Goal: Information Seeking & Learning: Learn about a topic

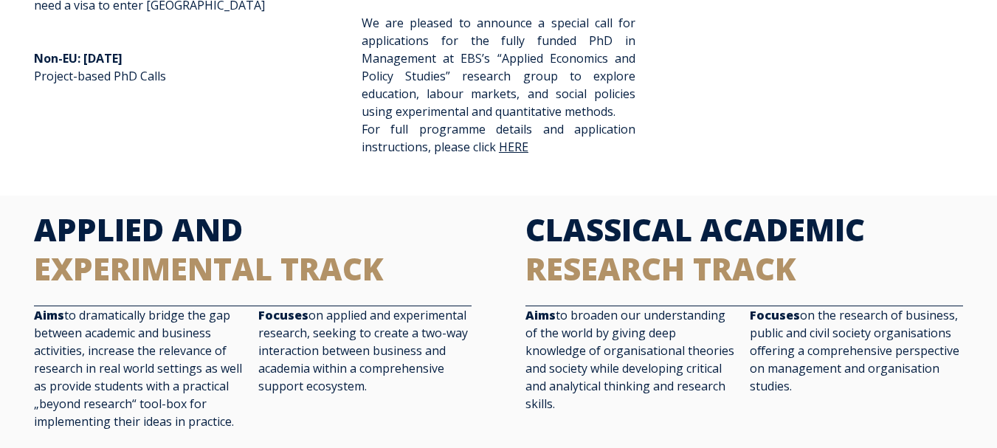
scroll to position [368, 0]
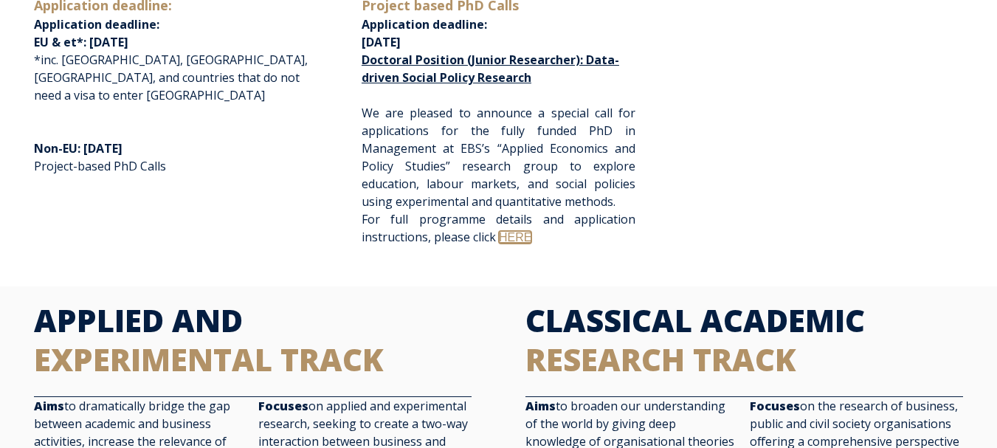
click at [515, 235] on link "HERE" at bounding box center [515, 237] width 32 height 13
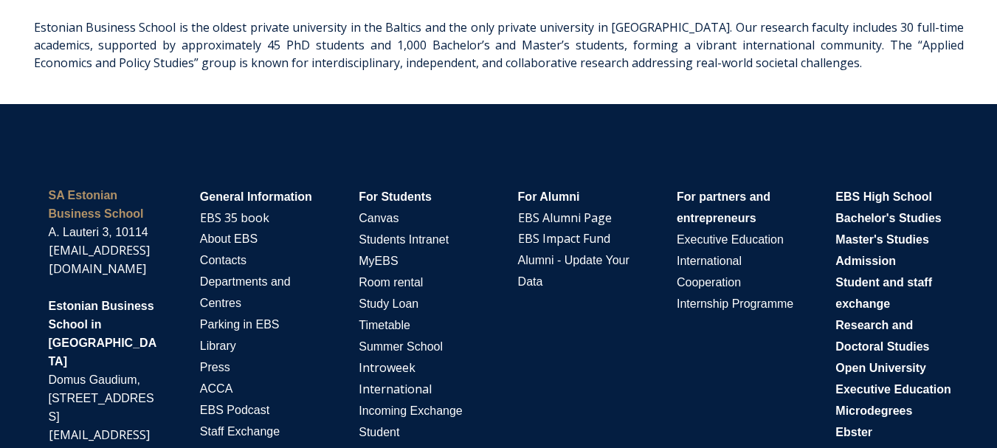
scroll to position [2996, 0]
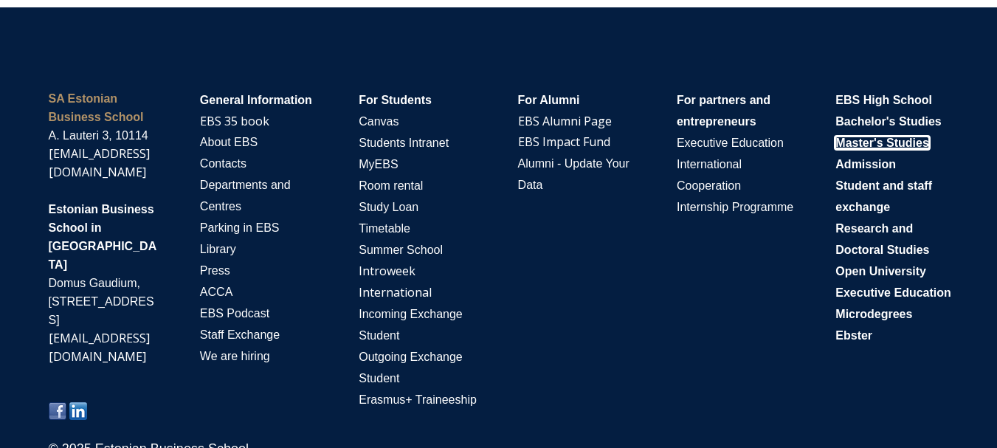
click at [899, 137] on span "Master's Studies" at bounding box center [882, 143] width 94 height 13
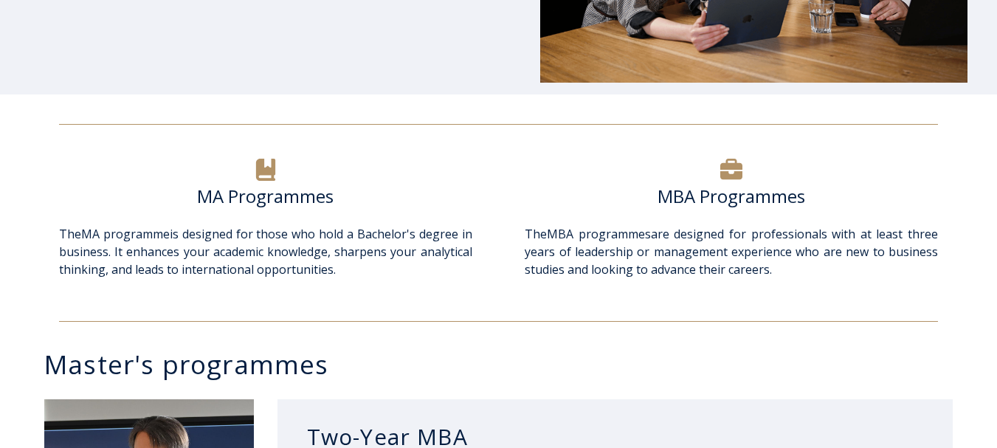
scroll to position [486, 0]
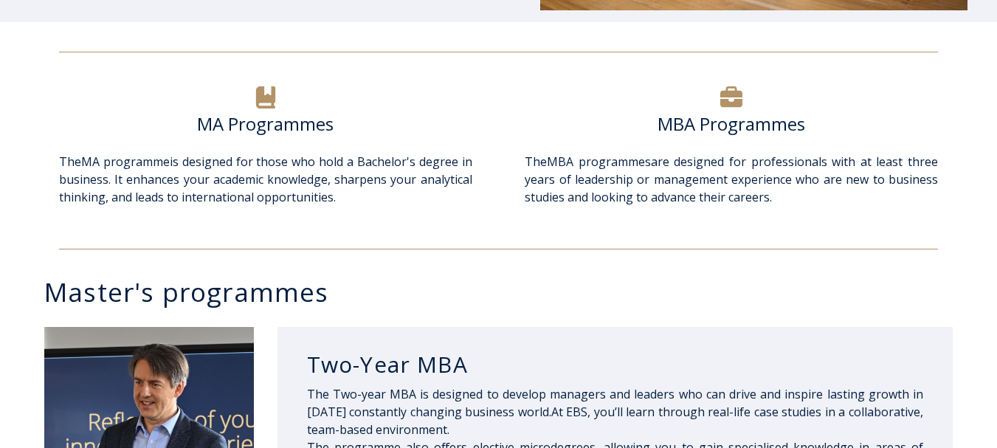
click at [208, 181] on span "The MA programme is designed for those who hold a Bachelor's degree in business…" at bounding box center [265, 180] width 413 height 52
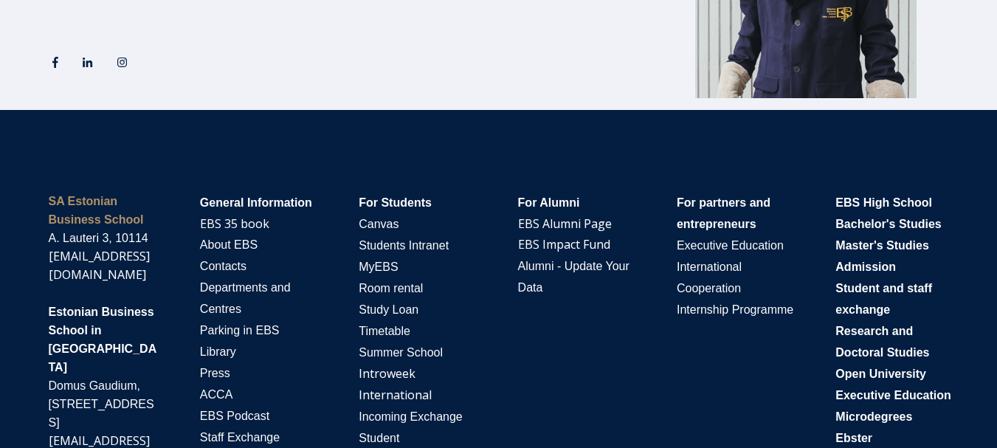
scroll to position [2840, 0]
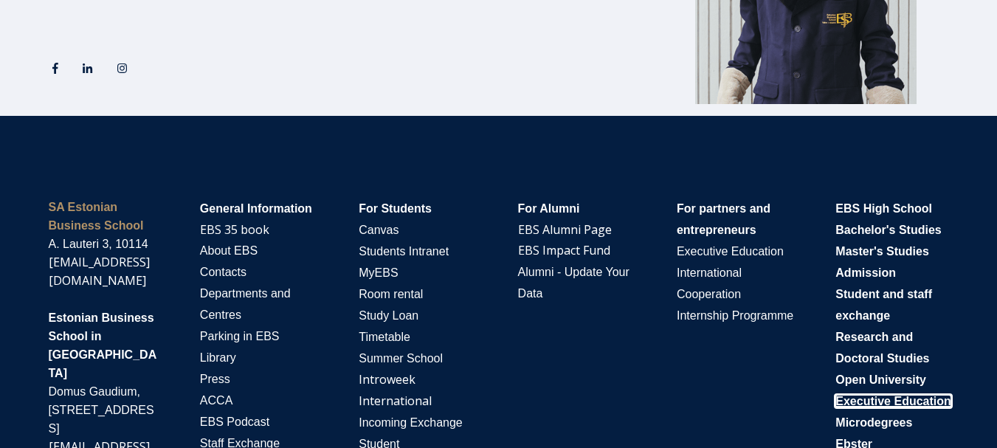
click at [869, 407] on span "Executive Education" at bounding box center [893, 401] width 116 height 13
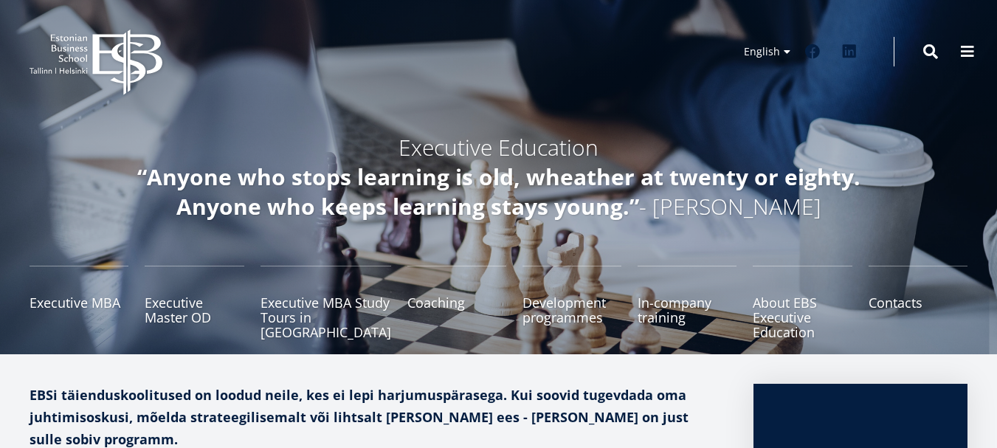
scroll to position [77, 0]
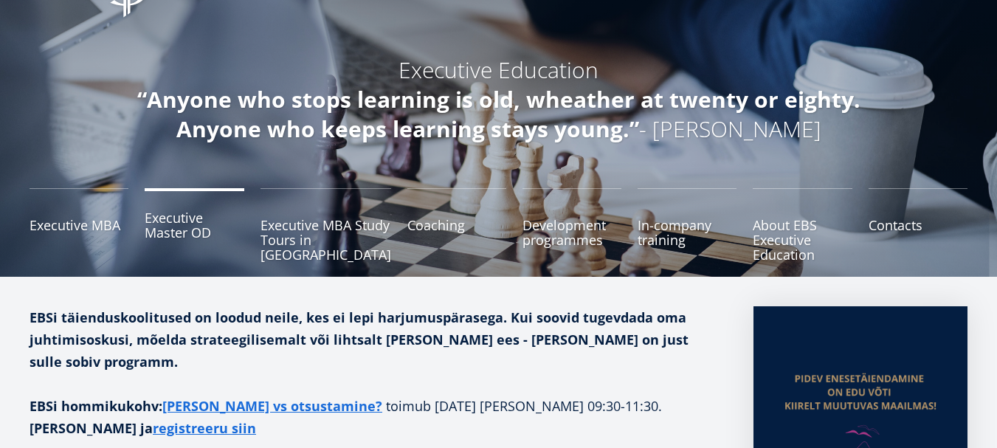
click at [192, 222] on link "Executive Master OD" at bounding box center [194, 225] width 99 height 74
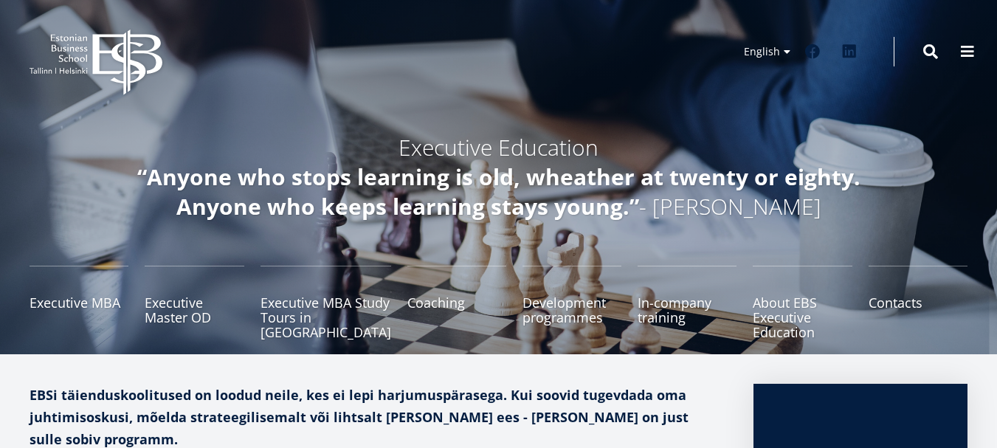
scroll to position [77, 0]
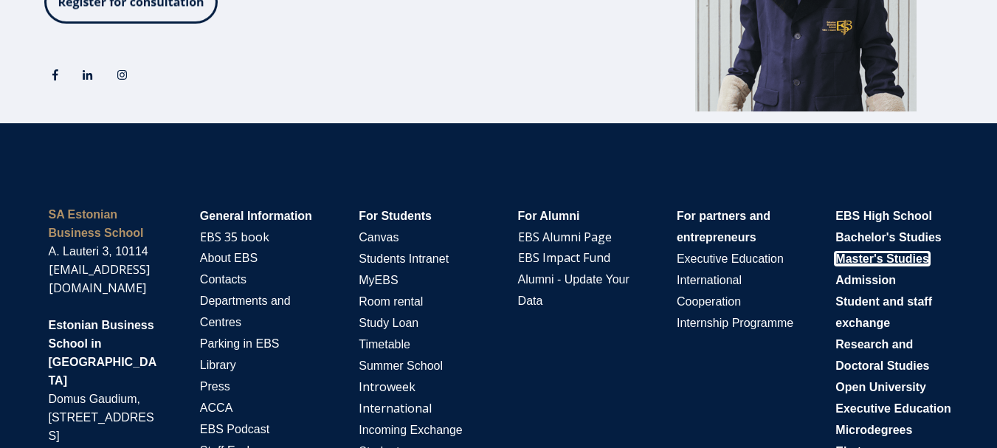
click at [880, 265] on span "Master's Studies" at bounding box center [882, 258] width 94 height 13
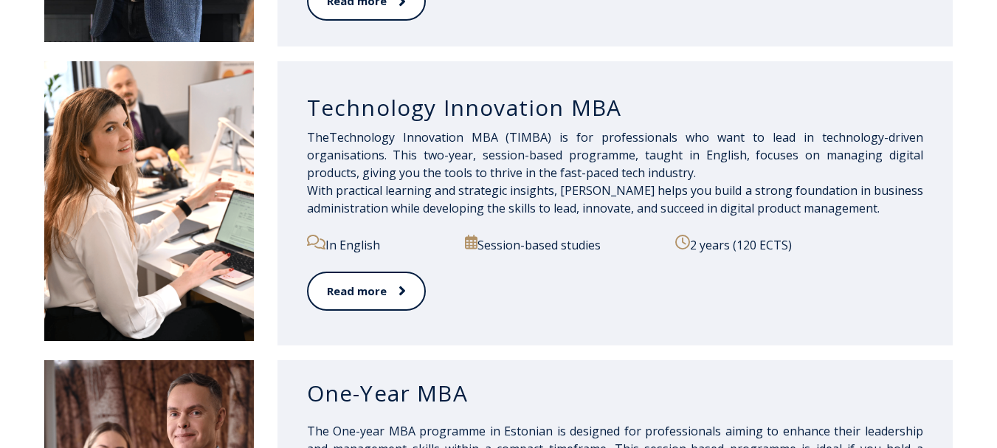
scroll to position [1057, 0]
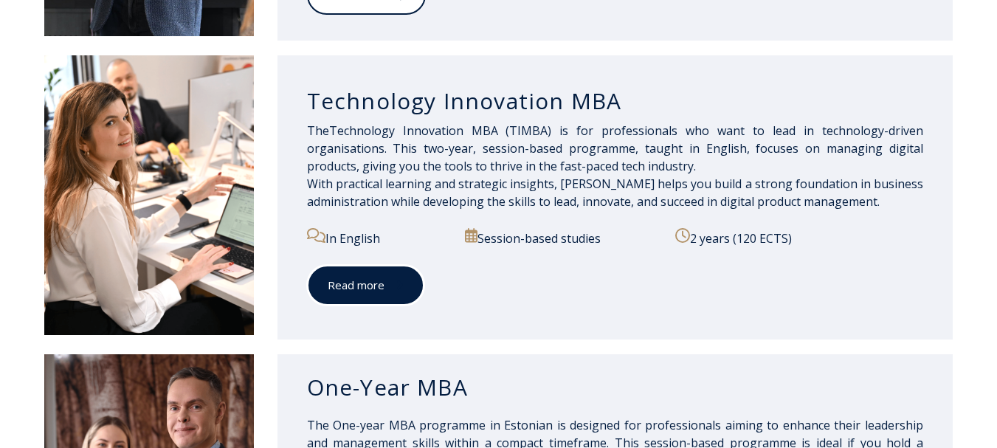
click at [392, 284] on span at bounding box center [394, 284] width 19 height 15
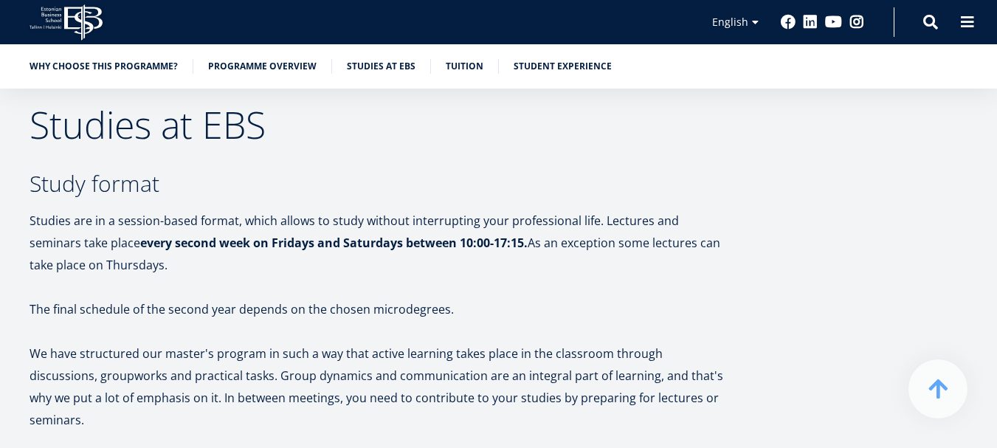
scroll to position [2416, 0]
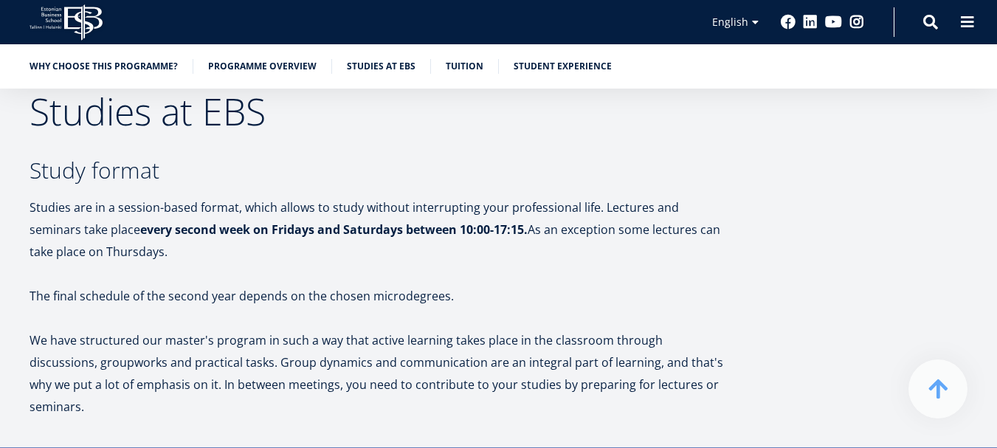
drag, startPoint x: 996, startPoint y: 158, endPoint x: 996, endPoint y: 170, distance: 12.6
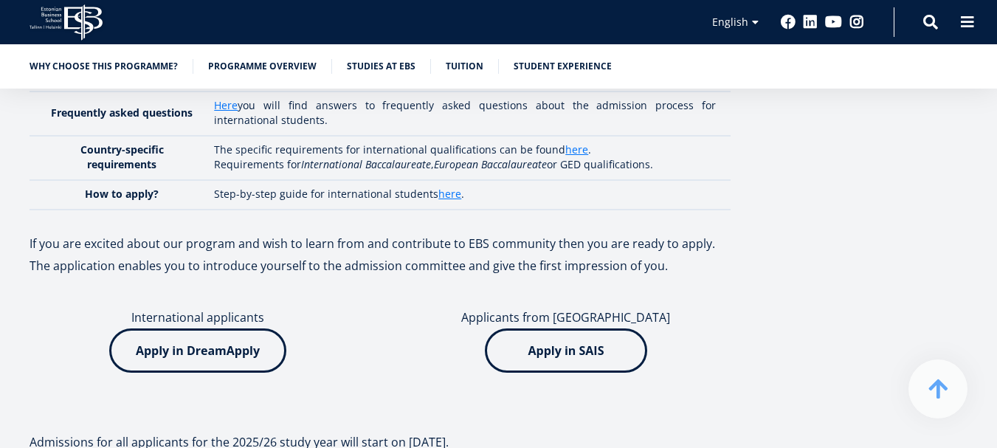
scroll to position [3399, 0]
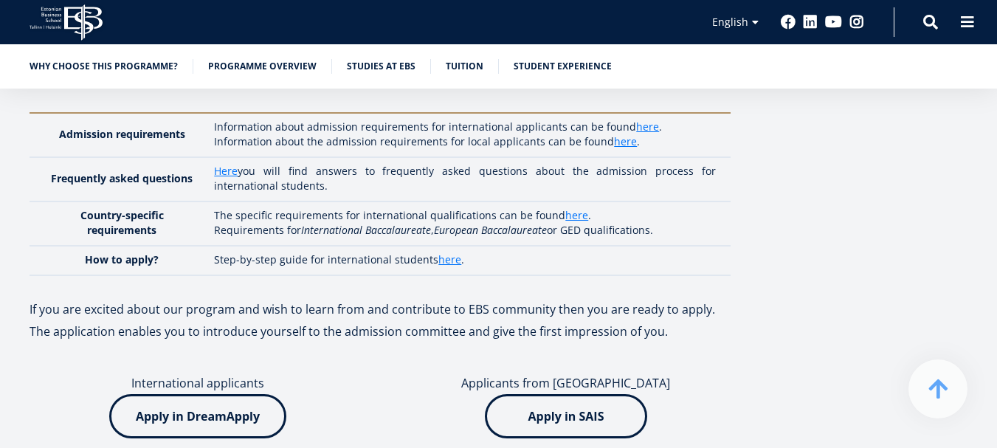
click at [200, 394] on img at bounding box center [197, 416] width 177 height 44
